Goal: Task Accomplishment & Management: Complete application form

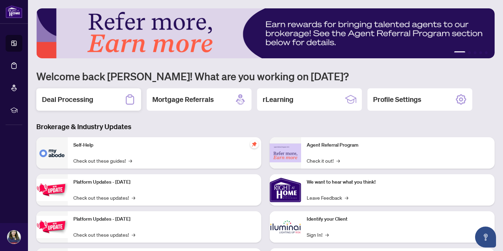
click at [92, 99] on div "Deal Processing" at bounding box center [88, 99] width 105 height 22
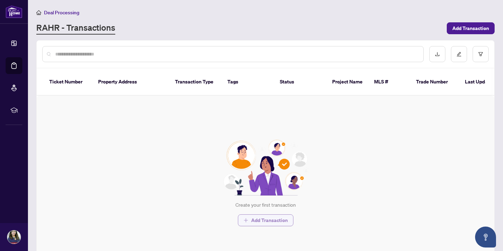
click at [266, 221] on span "Add Transaction" at bounding box center [269, 220] width 37 height 11
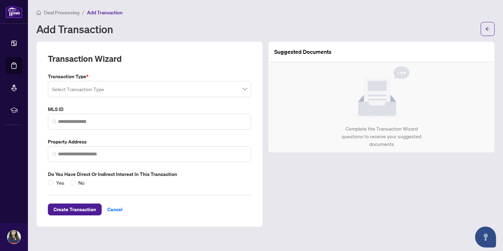
click at [205, 91] on input "search" at bounding box center [146, 89] width 189 height 15
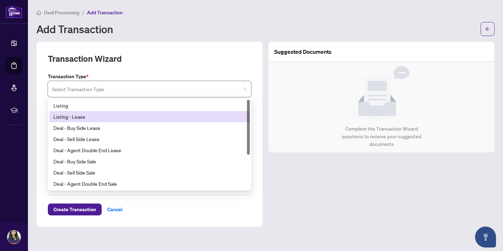
click at [81, 116] on div "Listing - Lease" at bounding box center [149, 117] width 192 height 8
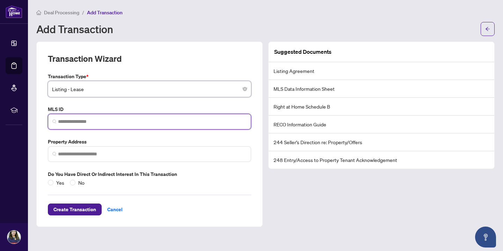
click at [83, 119] on input "search" at bounding box center [152, 121] width 189 height 7
type input "*"
paste input "*********"
type input "*********"
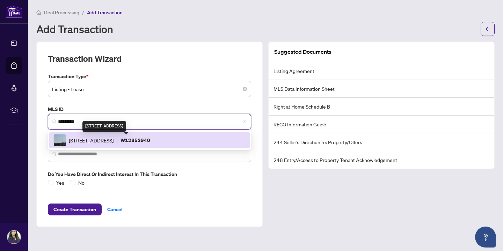
click at [114, 143] on span "[STREET_ADDRESS]" at bounding box center [91, 141] width 45 height 8
type input "**********"
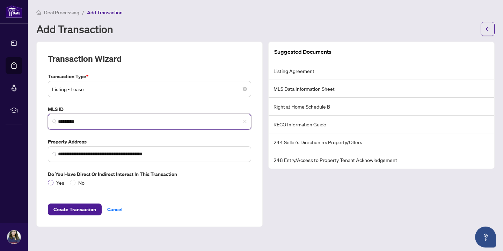
type input "*********"
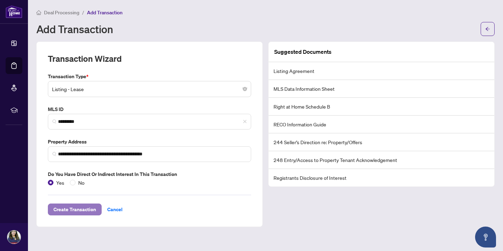
click at [71, 209] on span "Create Transaction" at bounding box center [74, 209] width 43 height 11
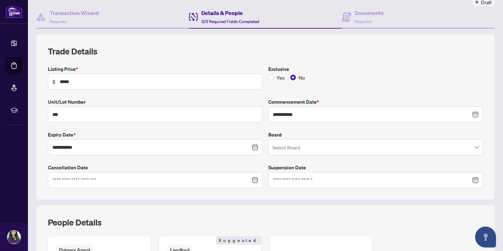
scroll to position [65, 0]
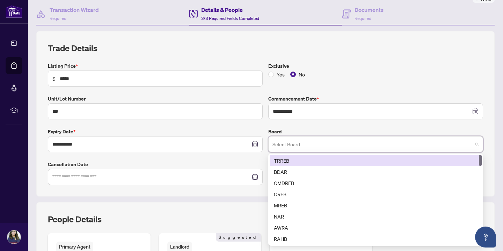
click at [356, 143] on input "search" at bounding box center [372, 145] width 200 height 15
click at [332, 159] on div "TRREB" at bounding box center [376, 161] width 204 height 8
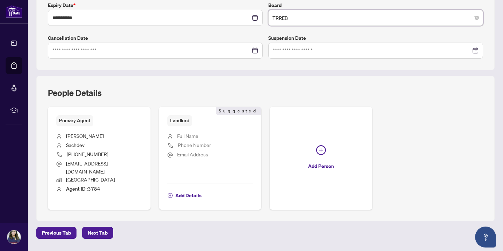
scroll to position [193, 0]
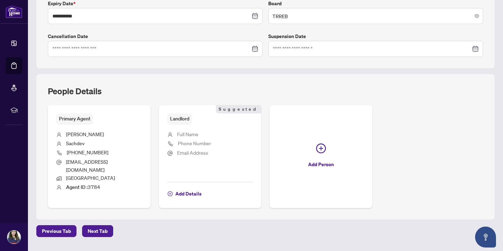
click at [191, 133] on span "Full Name" at bounding box center [187, 134] width 21 height 6
click at [185, 188] on span "Add Details" at bounding box center [188, 193] width 26 height 11
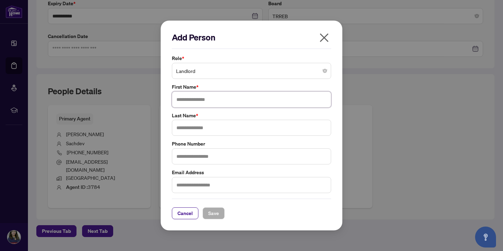
click at [191, 99] on input "text" at bounding box center [251, 100] width 159 height 16
type input "*"
type input "**********"
click at [190, 129] on input "text" at bounding box center [251, 128] width 159 height 16
type input "*******"
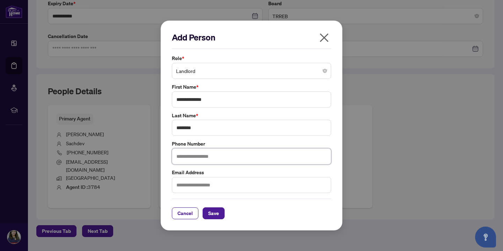
click at [184, 158] on input "text" at bounding box center [251, 156] width 159 height 16
type input "**********"
click at [180, 184] on input "text" at bounding box center [251, 185] width 159 height 16
type input "**********"
click at [214, 215] on span "Save" at bounding box center [213, 213] width 11 height 11
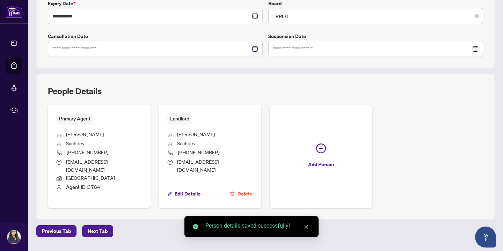
scroll to position [204, 0]
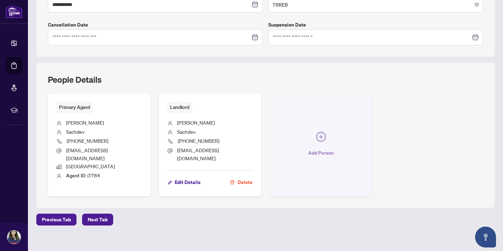
click at [321, 135] on icon "plus-circle" at bounding box center [321, 137] width 4 height 4
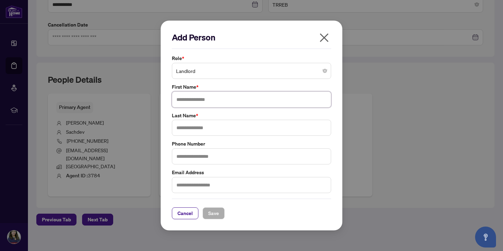
click at [215, 102] on input "text" at bounding box center [251, 100] width 159 height 16
type input "******"
click at [190, 127] on input "text" at bounding box center [251, 128] width 159 height 16
type input "*******"
click at [184, 154] on input "text" at bounding box center [251, 156] width 159 height 16
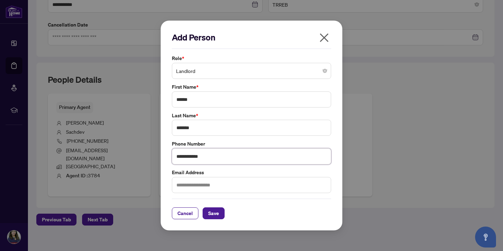
type input "**********"
click at [188, 186] on input "text" at bounding box center [251, 185] width 159 height 16
type input "**********"
click at [212, 216] on span "Save" at bounding box center [213, 213] width 11 height 11
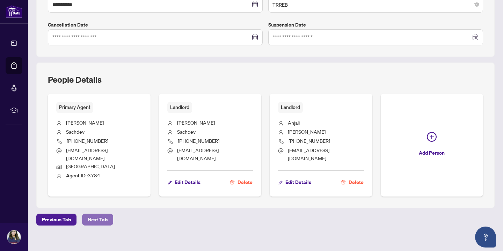
click at [90, 214] on span "Next Tab" at bounding box center [98, 219] width 20 height 11
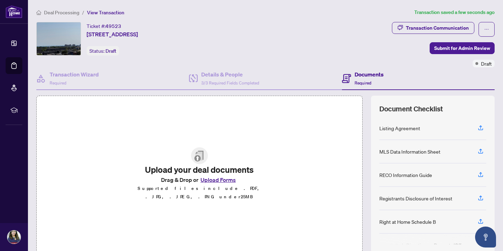
click at [213, 184] on button "Upload Forms" at bounding box center [217, 179] width 39 height 9
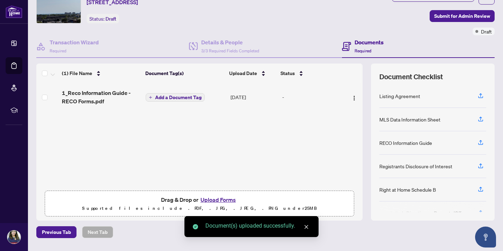
scroll to position [51, 0]
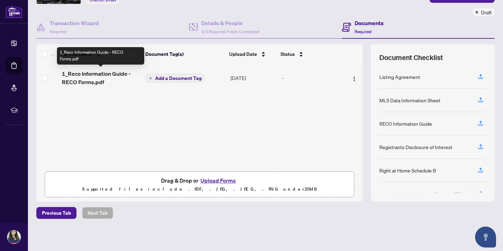
click at [98, 72] on span "1_Reco Information Guide - RECO Forms.pdf" at bounding box center [101, 78] width 78 height 17
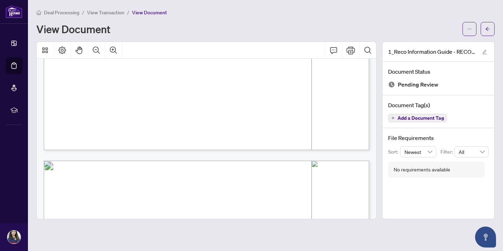
scroll to position [4655, 0]
click at [485, 27] on icon "arrow-left" at bounding box center [487, 29] width 5 height 5
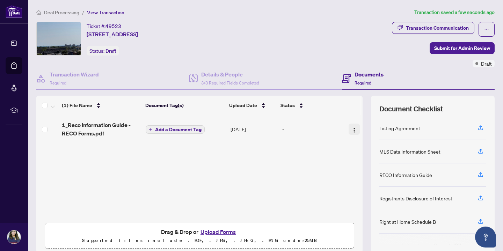
click at [351, 130] on img "button" at bounding box center [354, 130] width 6 height 6
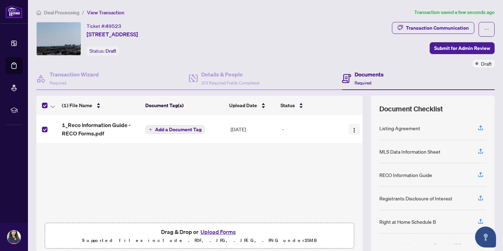
click at [351, 129] on img "button" at bounding box center [354, 130] width 6 height 6
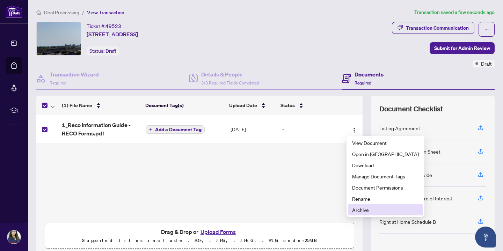
click at [360, 210] on span "Archive" at bounding box center [385, 210] width 67 height 8
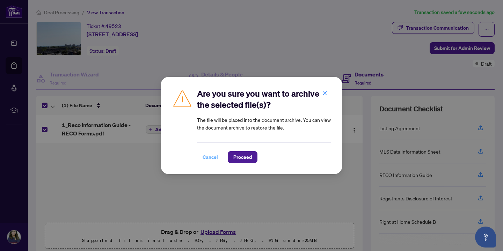
click at [215, 159] on span "Cancel" at bounding box center [210, 157] width 15 height 11
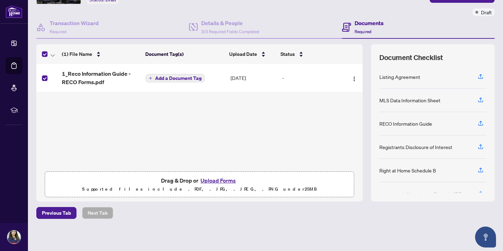
scroll to position [51, 0]
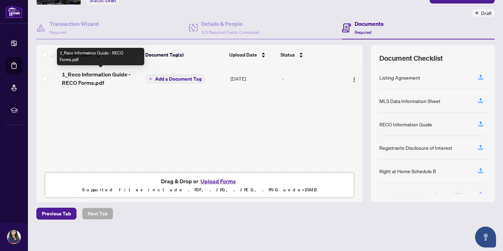
click at [110, 74] on span "1_Reco Information Guide - RECO Forms.pdf" at bounding box center [101, 78] width 78 height 17
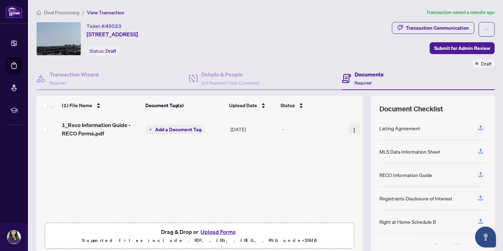
click at [352, 130] on img "button" at bounding box center [354, 130] width 6 height 6
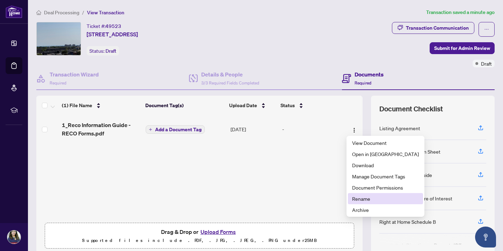
click at [363, 201] on span "Rename" at bounding box center [385, 199] width 67 height 8
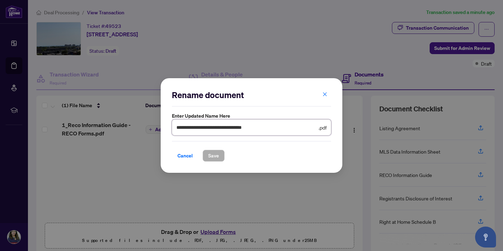
drag, startPoint x: 290, startPoint y: 129, endPoint x: 158, endPoint y: 127, distance: 132.0
click at [158, 127] on div "**********" at bounding box center [251, 125] width 503 height 251
type input "******"
click at [205, 156] on button "Save" at bounding box center [214, 156] width 22 height 12
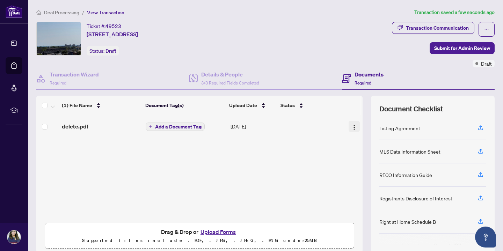
click at [353, 126] on img "button" at bounding box center [354, 128] width 6 height 6
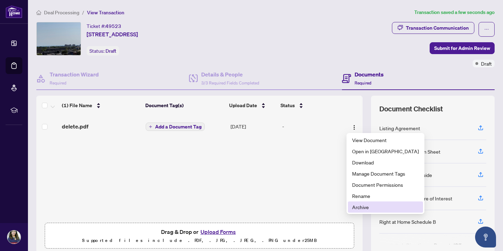
click at [358, 206] on span "Archive" at bounding box center [385, 207] width 67 height 8
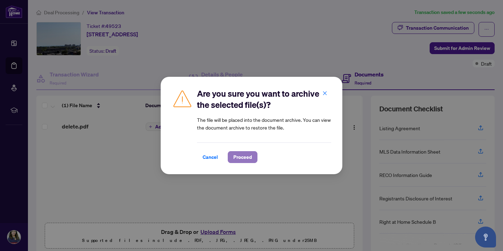
click at [239, 160] on span "Proceed" at bounding box center [242, 157] width 19 height 11
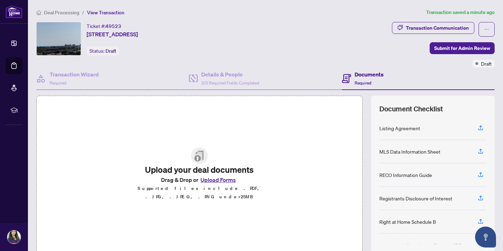
click at [223, 184] on button "Upload Forms" at bounding box center [217, 179] width 39 height 9
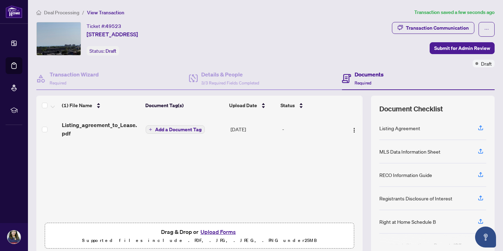
click at [216, 233] on button "Upload Forms" at bounding box center [217, 231] width 39 height 9
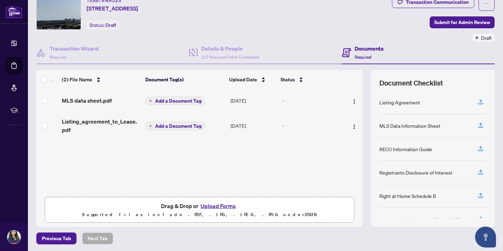
scroll to position [27, 0]
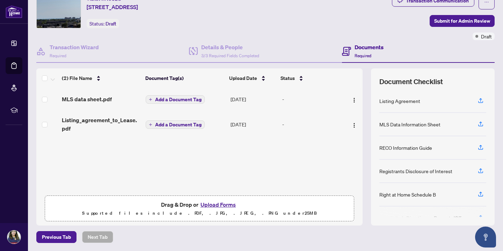
click at [220, 206] on button "Upload Forms" at bounding box center [217, 204] width 39 height 9
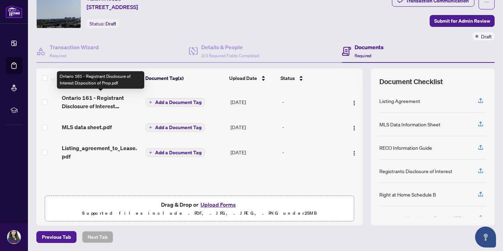
click at [108, 100] on span "Ontario 161 - Registrant Disclosure of Interest Disposition of Prop.pdf" at bounding box center [101, 102] width 78 height 17
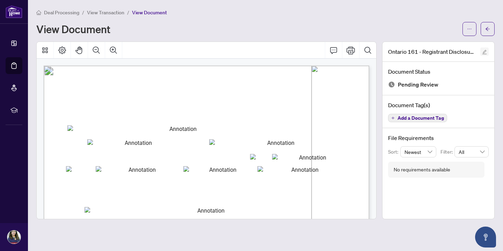
click at [482, 52] on icon "edit" at bounding box center [484, 52] width 5 height 5
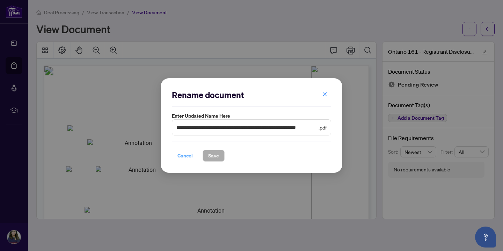
click at [185, 155] on span "Cancel" at bounding box center [184, 155] width 15 height 11
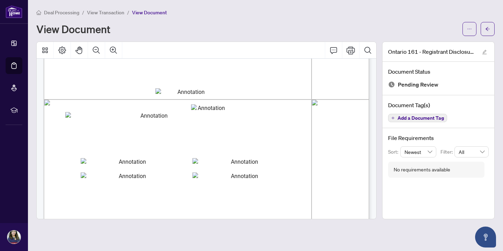
scroll to position [234, 0]
click at [64, 53] on icon "Page Layout" at bounding box center [62, 50] width 8 height 8
click at [282, 36] on div "Deal Processing / View Transaction / View Document View Document [GEOGRAPHIC_DA…" at bounding box center [265, 113] width 458 height 211
click at [108, 12] on span "View Transaction" at bounding box center [105, 12] width 37 height 6
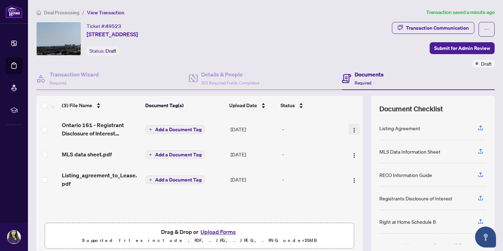
click at [352, 128] on img "button" at bounding box center [354, 130] width 6 height 6
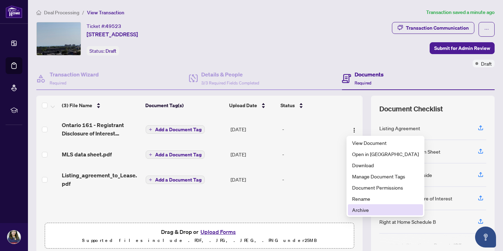
click at [367, 210] on span "Archive" at bounding box center [385, 210] width 67 height 8
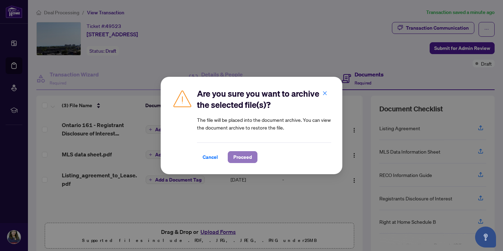
click at [242, 158] on span "Proceed" at bounding box center [242, 157] width 19 height 11
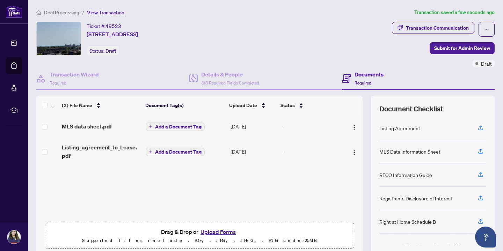
click at [219, 231] on button "Upload Forms" at bounding box center [217, 231] width 39 height 9
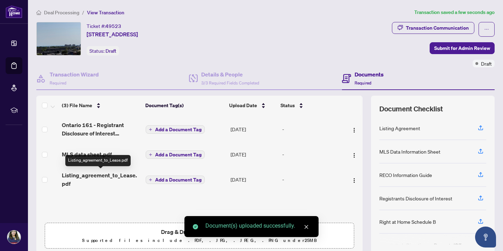
click at [83, 178] on span "Listing_agreement_to_Lease.pdf" at bounding box center [101, 179] width 78 height 17
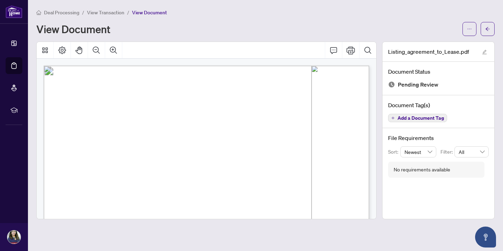
click at [113, 12] on span "View Transaction" at bounding box center [105, 12] width 37 height 6
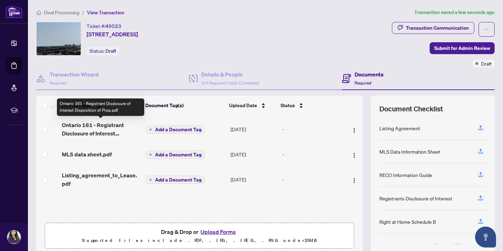
click at [95, 127] on span "Ontario 161 - Registrant Disclosure of Interest Disposition of Prop.pdf" at bounding box center [101, 129] width 78 height 17
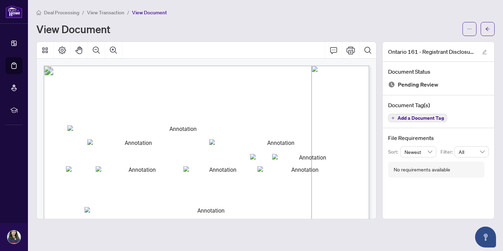
click at [107, 14] on span "View Transaction" at bounding box center [105, 12] width 37 height 6
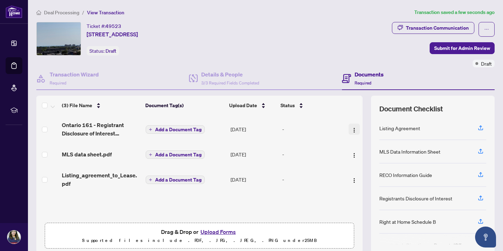
click at [352, 129] on img "button" at bounding box center [354, 130] width 6 height 6
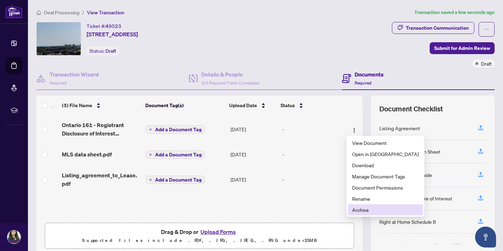
click at [357, 213] on span "Archive" at bounding box center [385, 210] width 67 height 8
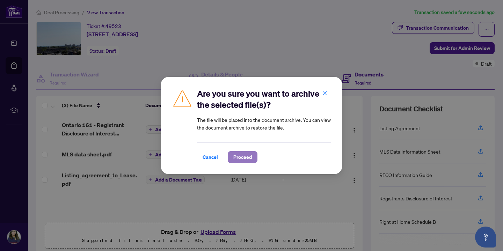
click at [237, 159] on span "Proceed" at bounding box center [242, 157] width 19 height 11
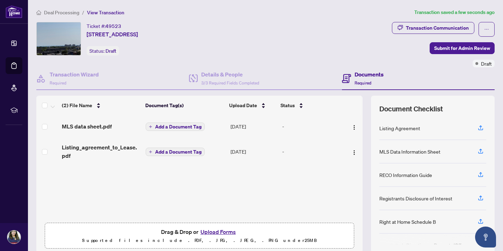
click at [219, 233] on button "Upload Forms" at bounding box center [217, 231] width 39 height 9
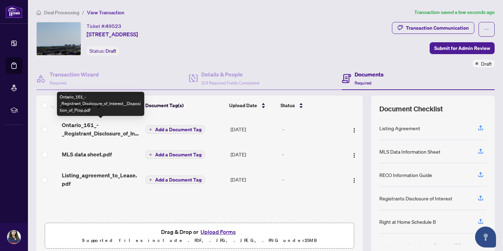
click at [95, 130] on span "Ontario_161_-_Registrant_Disclosure_of_Interest__Disposition_of_Prop.pdf" at bounding box center [101, 129] width 78 height 17
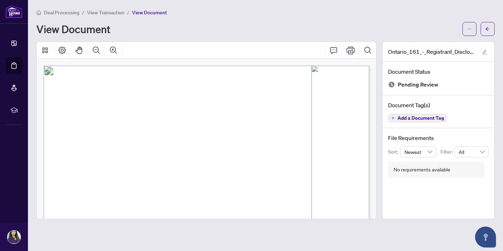
click at [112, 15] on span "View Transaction" at bounding box center [105, 12] width 37 height 6
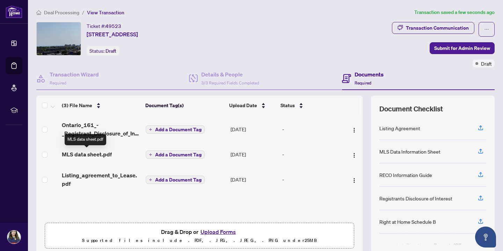
click at [85, 154] on span "MLS data sheet.pdf" at bounding box center [87, 154] width 50 height 8
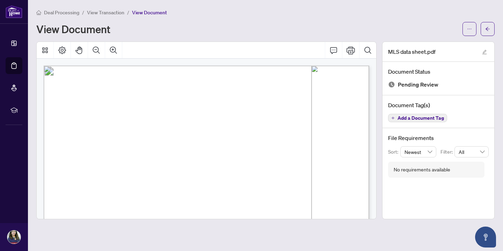
click at [110, 12] on span "View Transaction" at bounding box center [105, 12] width 37 height 6
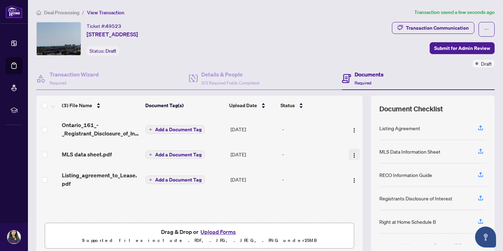
click at [354, 154] on img "button" at bounding box center [354, 156] width 6 height 6
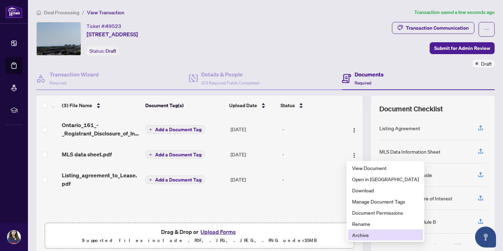
click at [360, 235] on span "Archive" at bounding box center [385, 235] width 67 height 8
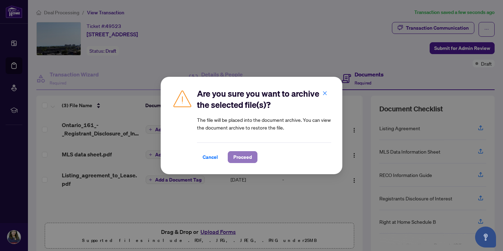
click at [245, 159] on span "Proceed" at bounding box center [242, 157] width 19 height 11
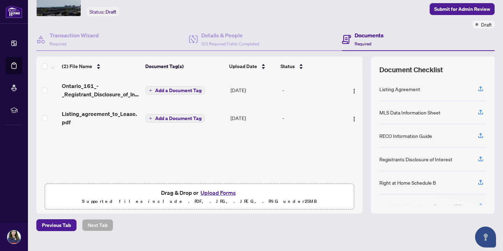
scroll to position [40, 0]
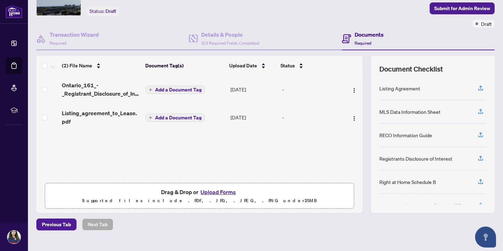
click at [220, 192] on button "Upload Forms" at bounding box center [217, 192] width 39 height 9
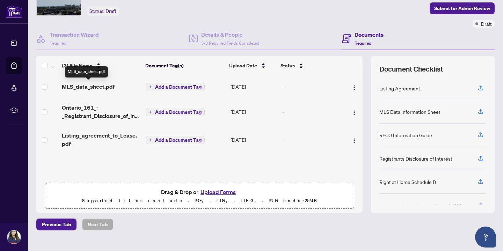
click at [101, 87] on span "MLS_data_sheet.pdf" at bounding box center [88, 86] width 53 height 8
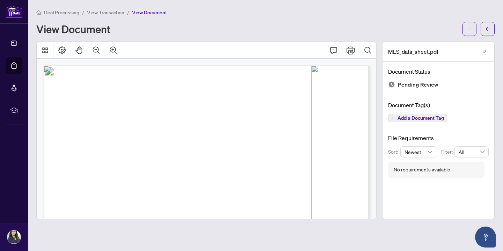
click at [230, 27] on div "View Document" at bounding box center [247, 28] width 422 height 11
click at [108, 12] on span "View Transaction" at bounding box center [105, 12] width 37 height 6
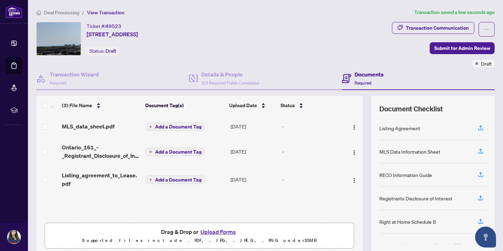
scroll to position [0, 0]
click at [217, 233] on button "Upload Forms" at bounding box center [217, 231] width 39 height 9
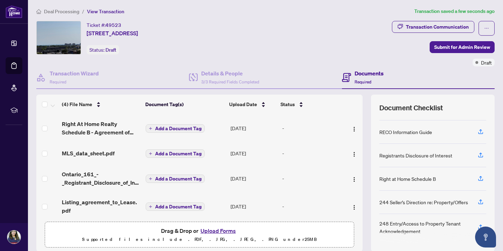
scroll to position [5, 0]
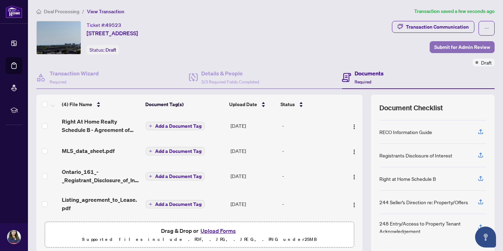
click at [456, 48] on span "Submit for Admin Review" at bounding box center [462, 47] width 56 height 11
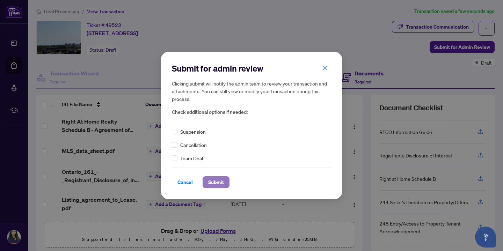
click at [213, 184] on span "Submit" at bounding box center [216, 182] width 16 height 11
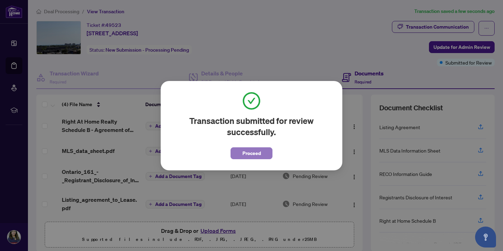
click at [253, 151] on span "Proceed" at bounding box center [251, 153] width 19 height 11
